Goal: Understand process/instructions: Learn about a topic

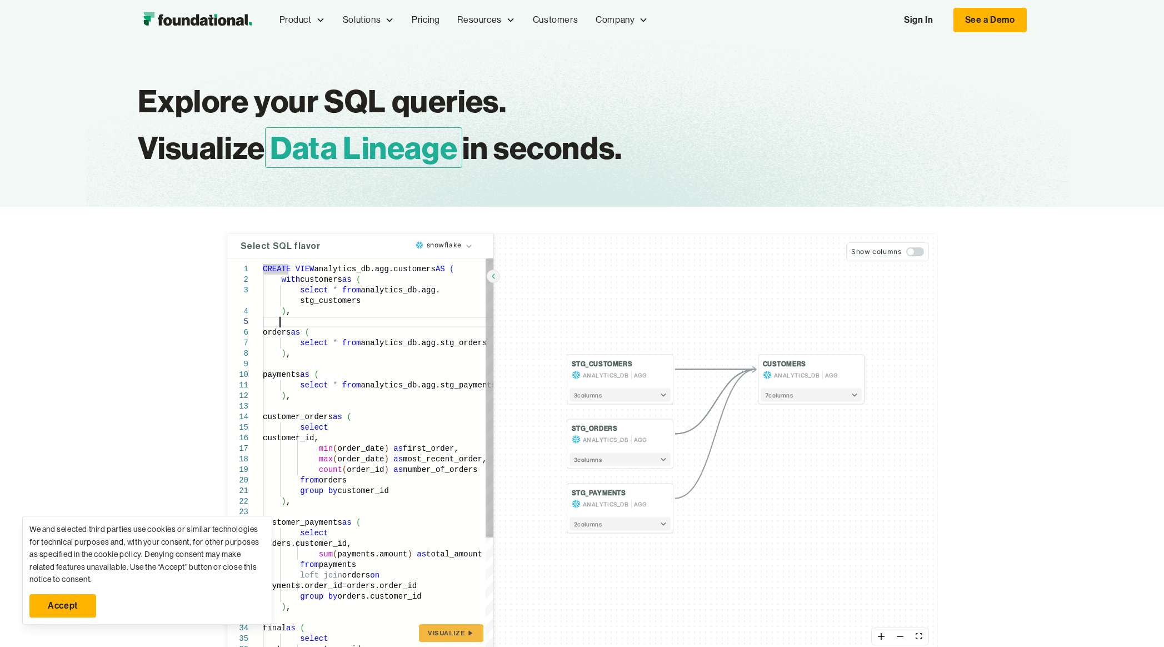
click at [419, 321] on div "CREATE VIEW analytics_db.agg.customers AS ( with customers as ( select * from a…" at bounding box center [378, 536] width 231 height 557
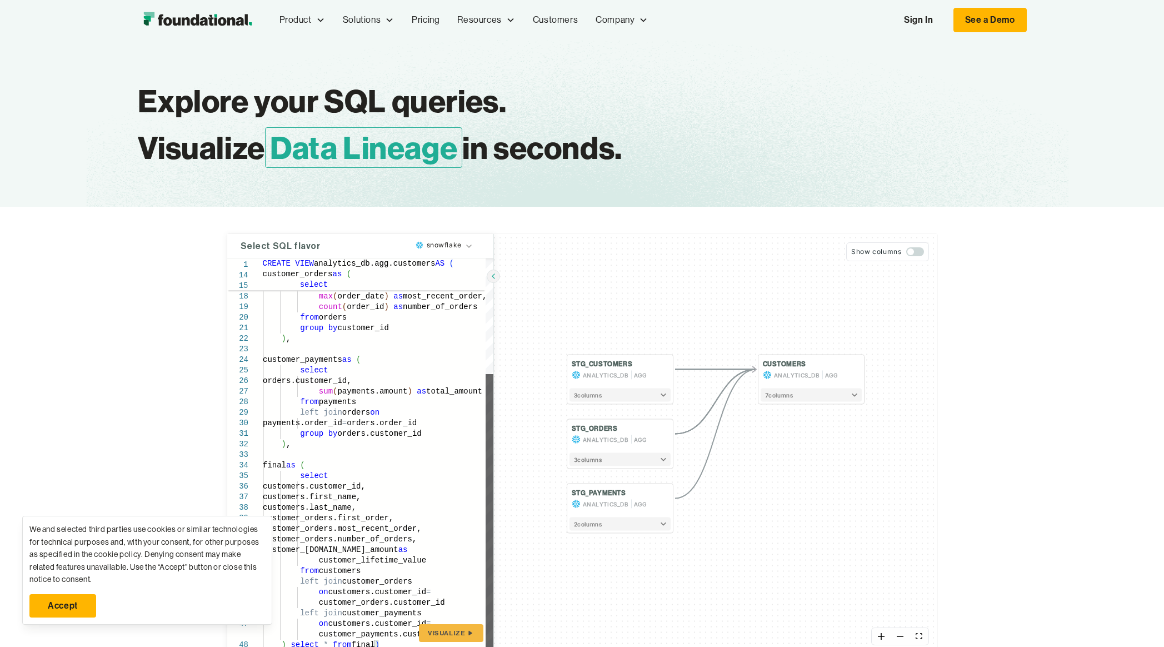
click at [492, 461] on div at bounding box center [490, 513] width 8 height 279
click at [81, 599] on link "Accept" at bounding box center [62, 605] width 67 height 23
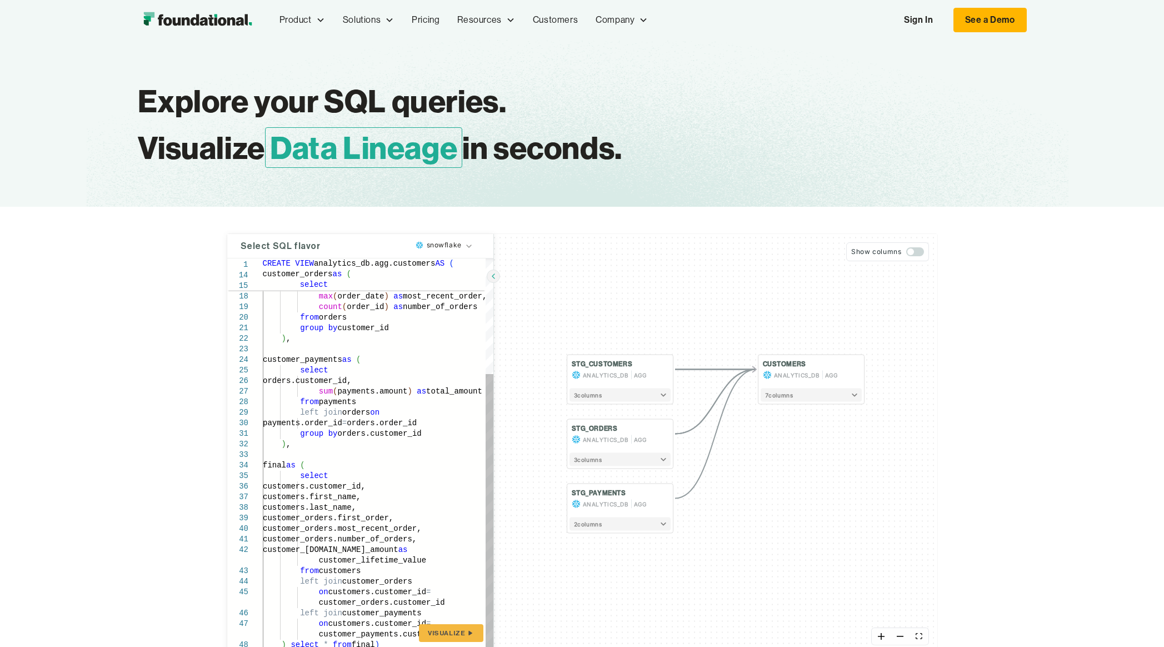
type textarea "**********"
click at [349, 491] on div "customer_orders as ( select customer_id, min ( order_date ) as first_order, max…" at bounding box center [378, 374] width 231 height 557
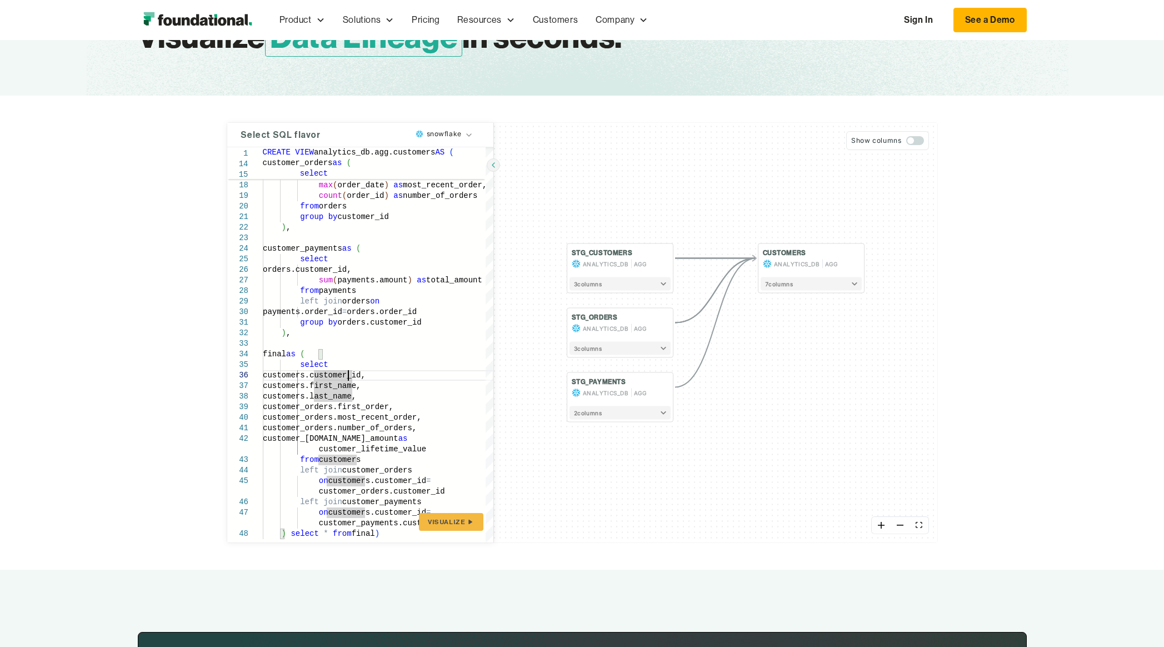
scroll to position [110, 0]
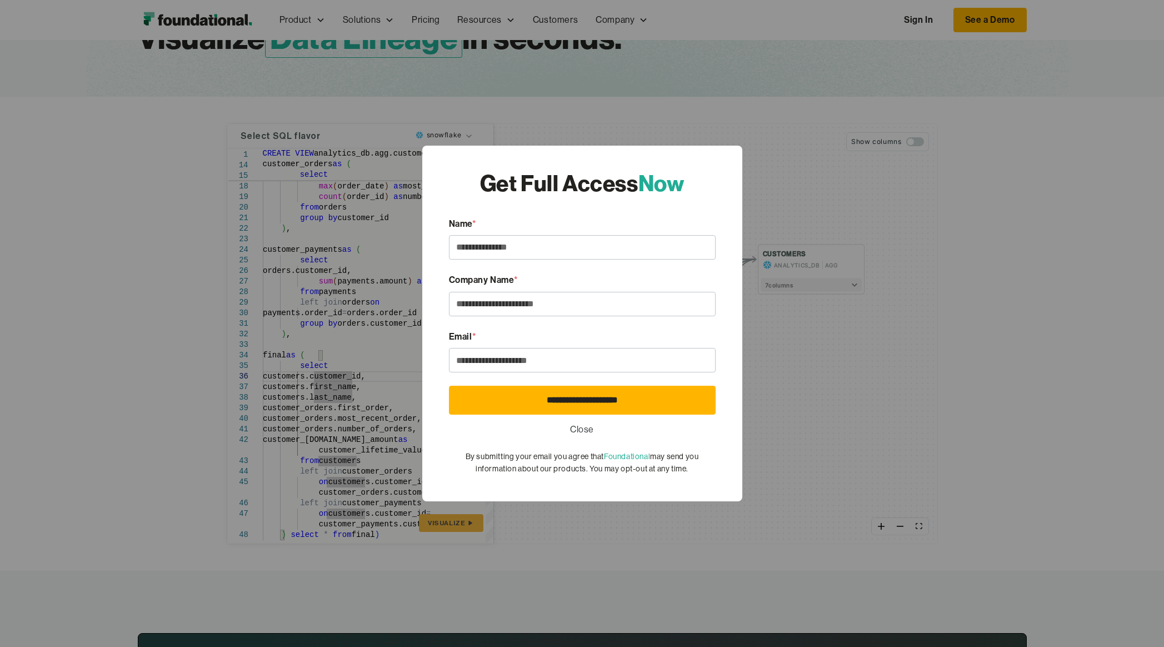
click at [580, 423] on link "Close" at bounding box center [582, 429] width 24 height 14
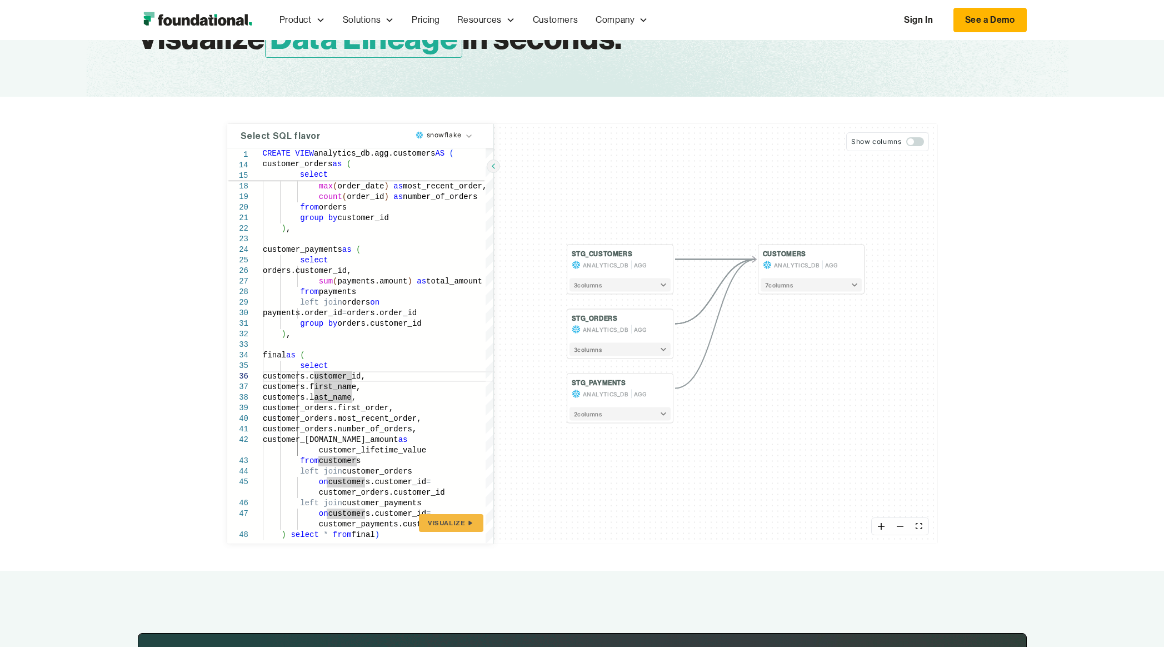
click at [800, 284] on button "7 column s" at bounding box center [810, 284] width 101 height 13
click at [925, 148] on button "Show columns" at bounding box center [887, 141] width 82 height 19
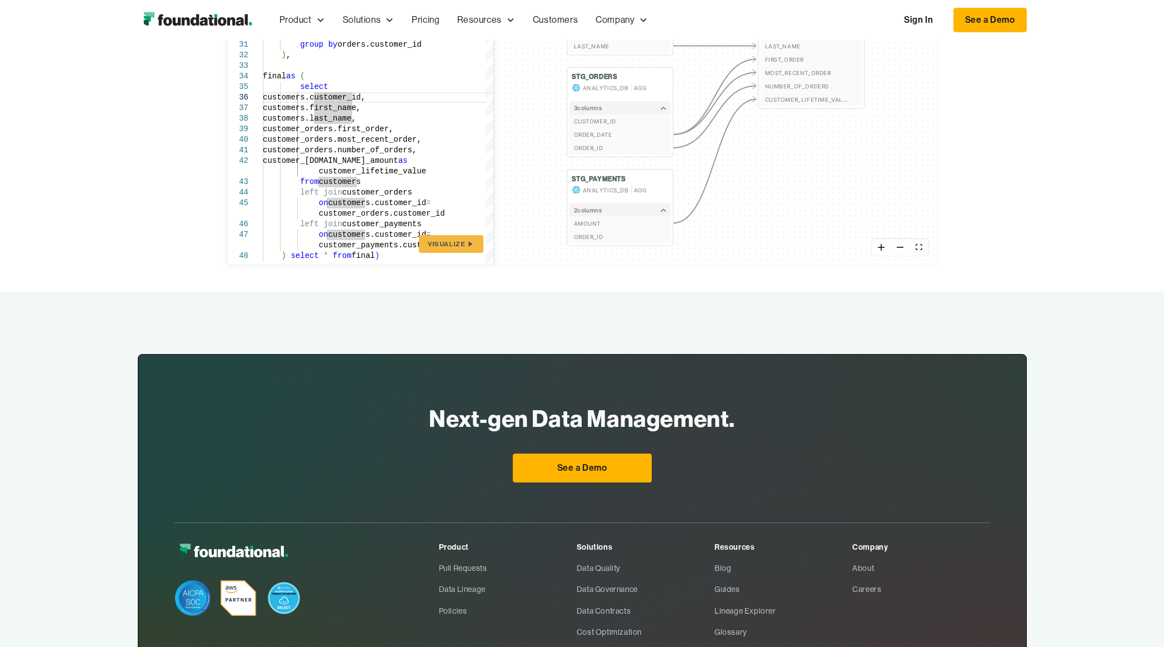
scroll to position [0, 0]
